Goal: Communication & Community: Answer question/provide support

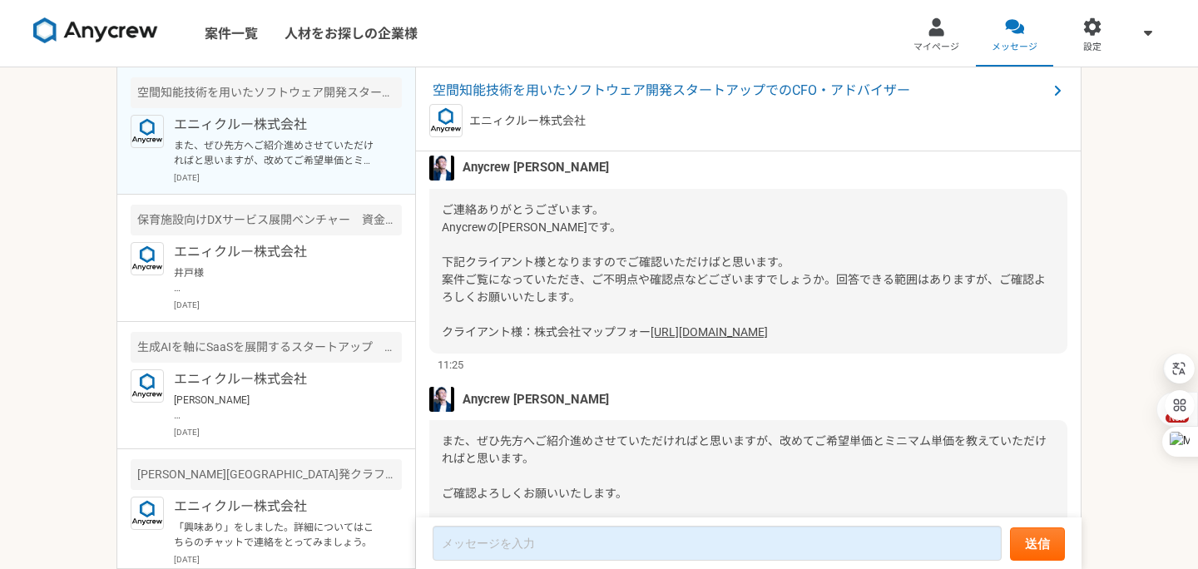
scroll to position [339, 0]
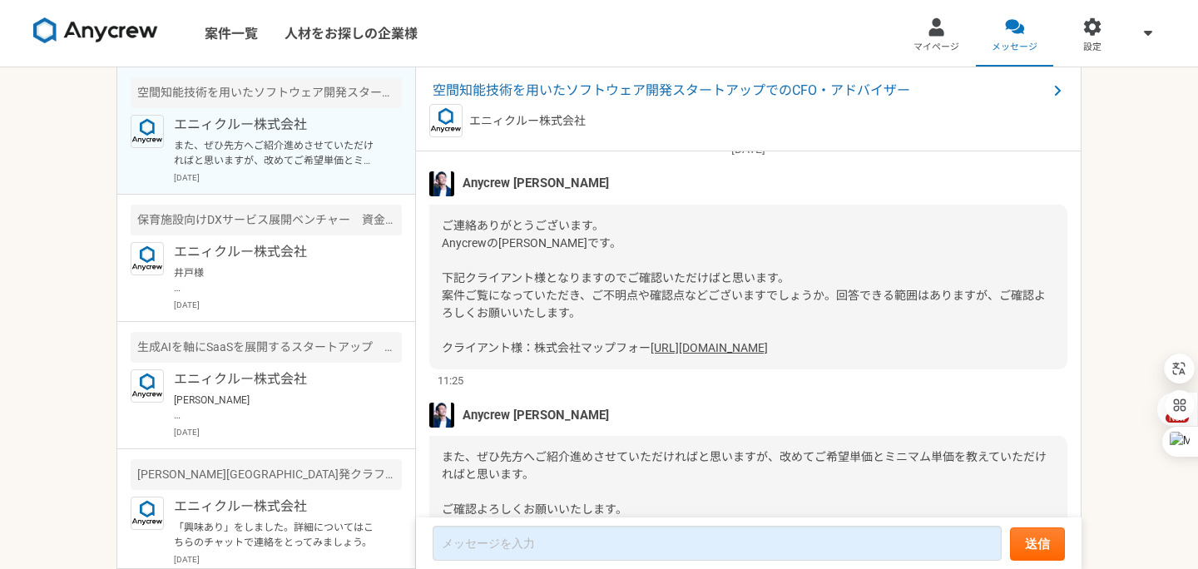
click at [651, 354] on link "[URL][DOMAIN_NAME]" at bounding box center [709, 347] width 117 height 13
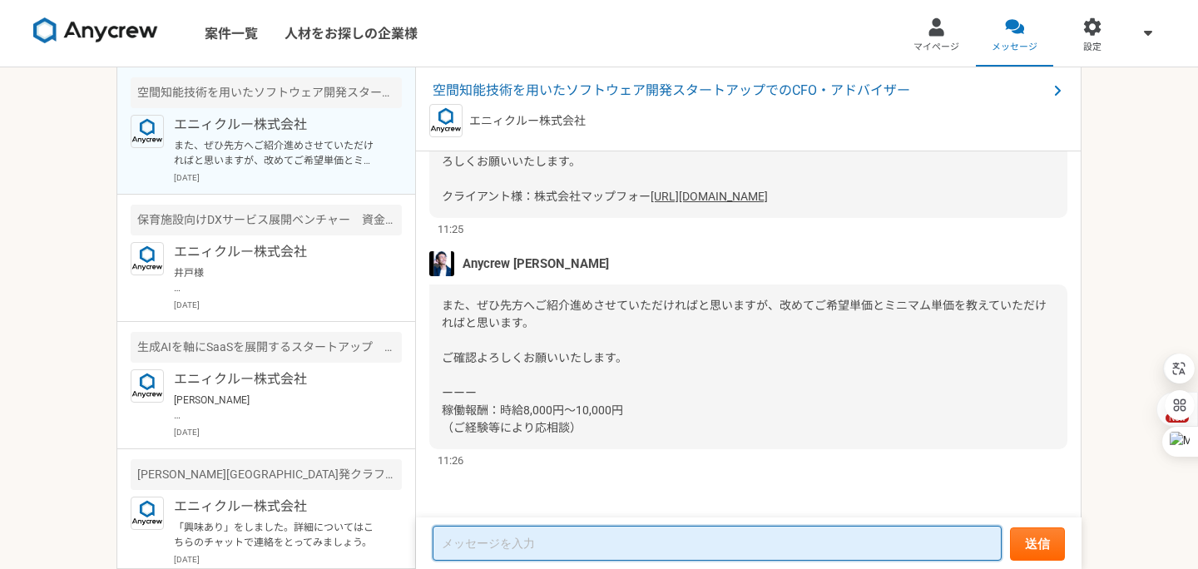
click at [464, 550] on textarea at bounding box center [717, 543] width 569 height 35
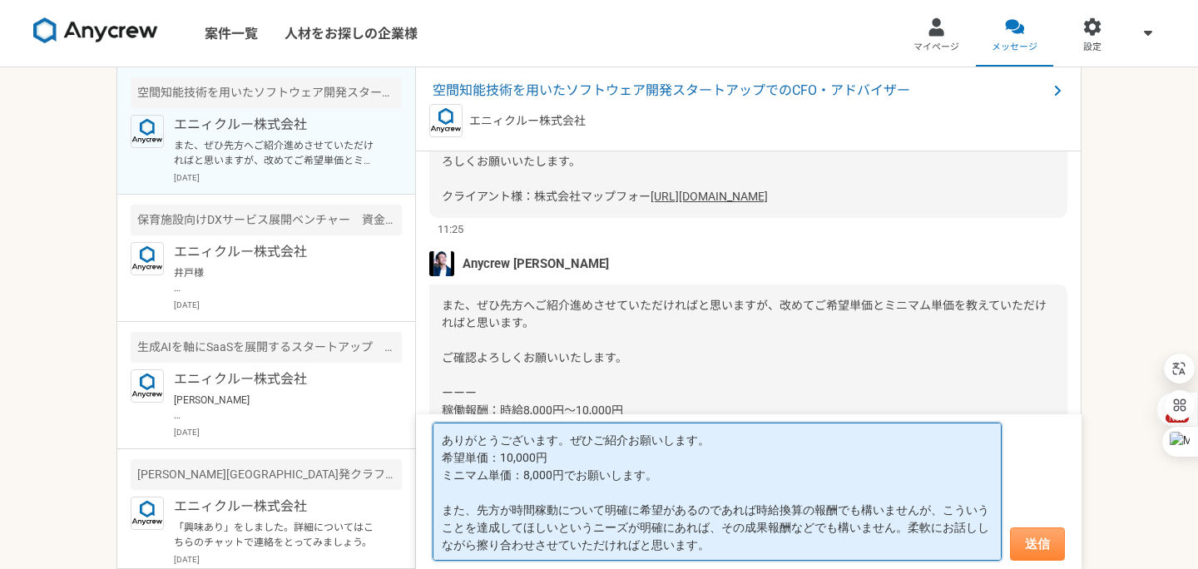
type textarea "ありがとうございます。ぜひご紹介お願いします。 希望単価：10,000円 ミニマム単価：8,000円でお願いします。 また、先方が時間稼動について明確に希望が…"
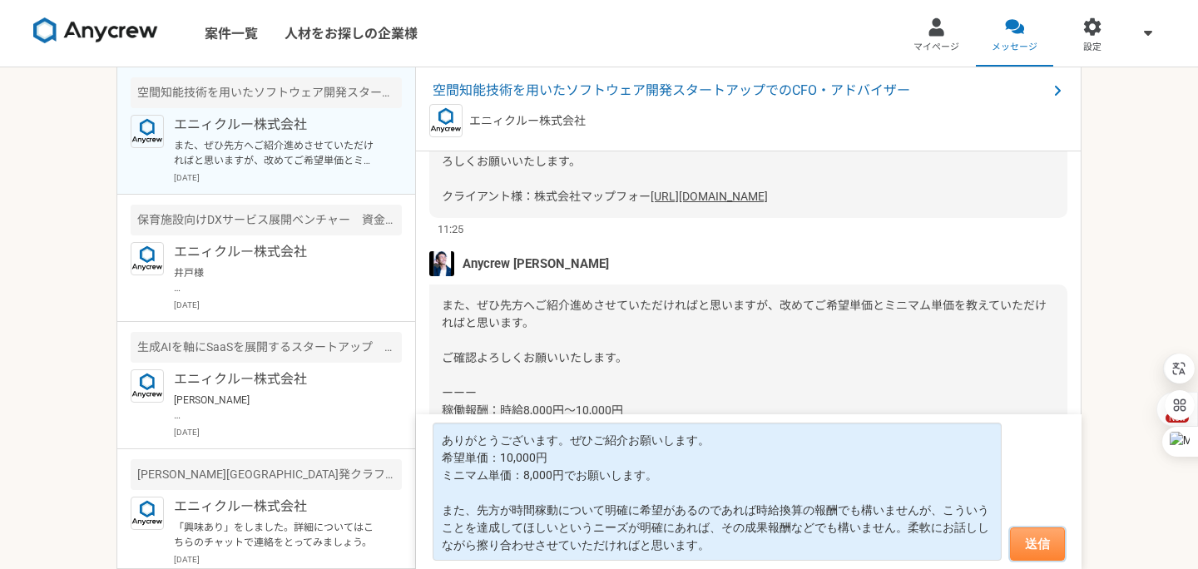
click at [1033, 542] on button "送信" at bounding box center [1037, 544] width 55 height 33
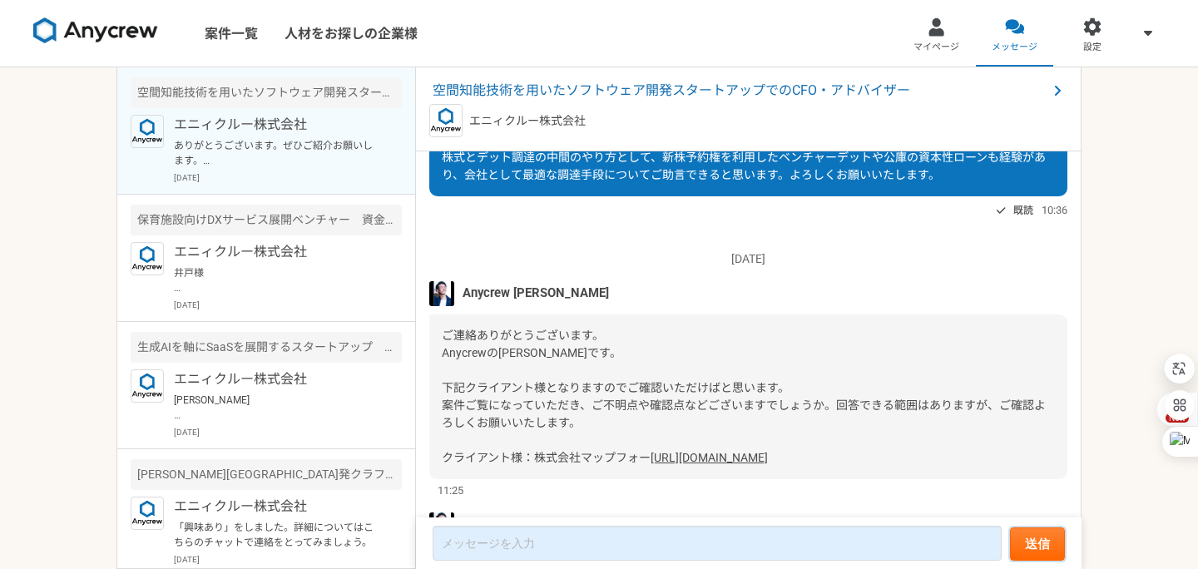
scroll to position [0, 0]
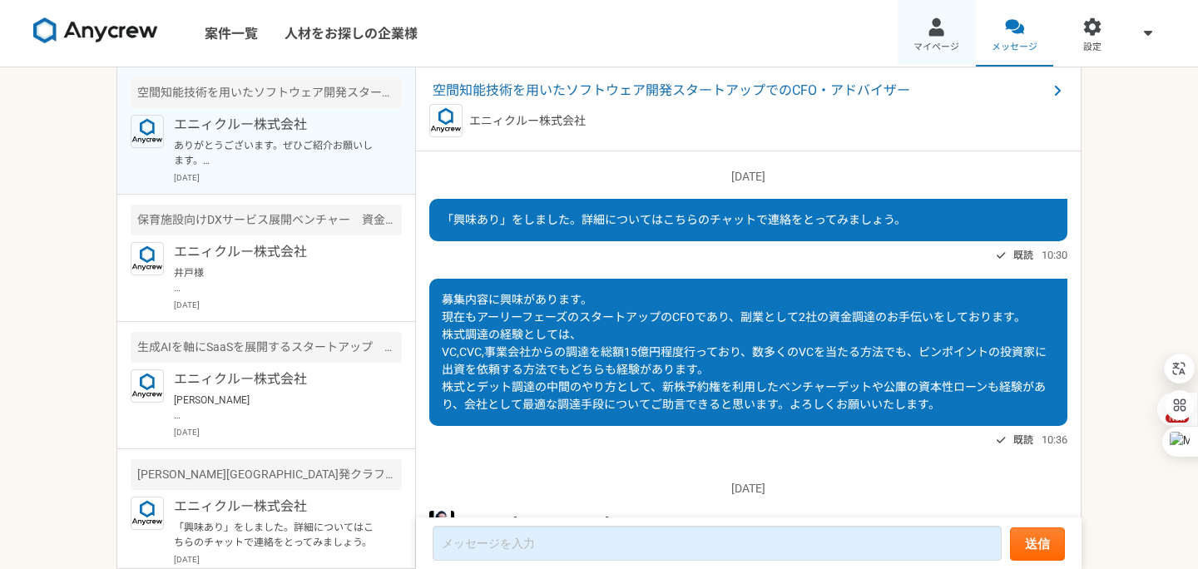
click at [937, 39] on link "マイページ" at bounding box center [937, 33] width 78 height 67
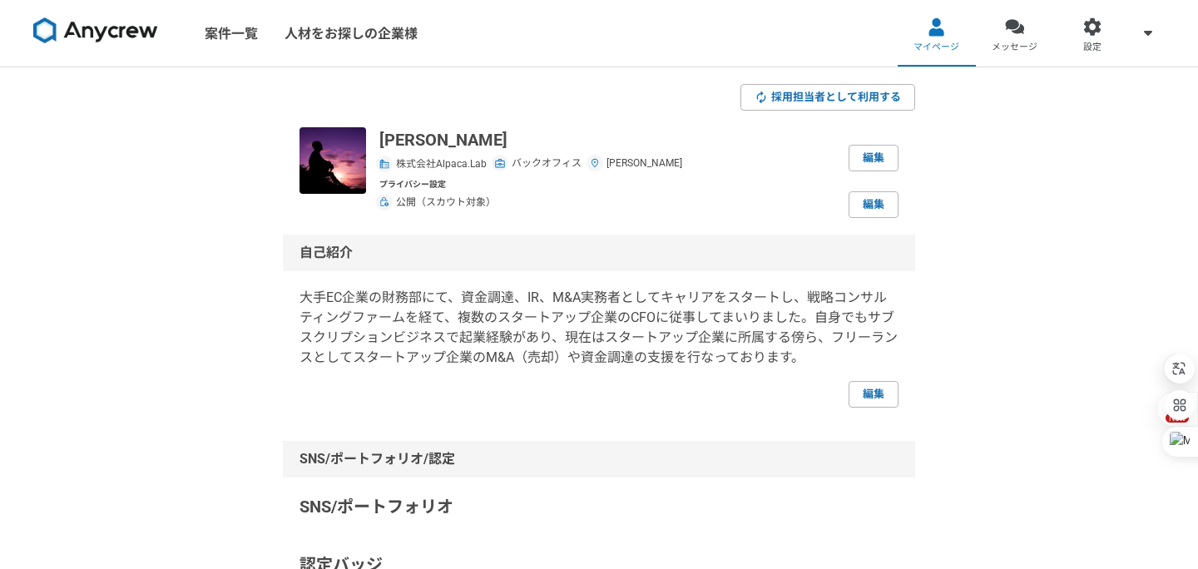
click at [127, 32] on img at bounding box center [95, 30] width 125 height 27
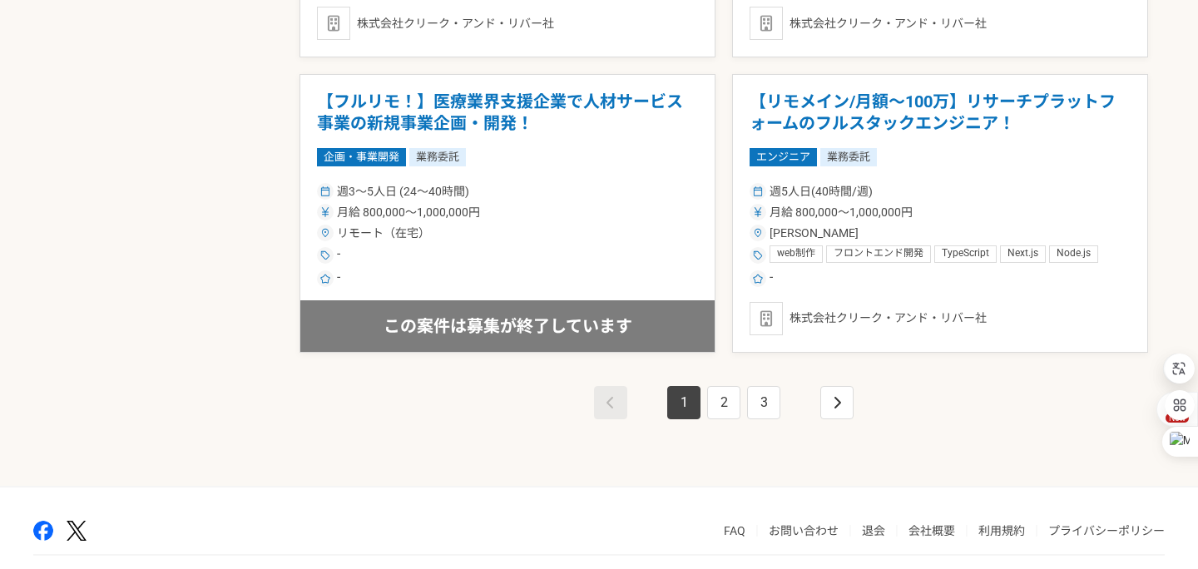
scroll to position [2999, 0]
